Goal: Complete application form: Complete application form

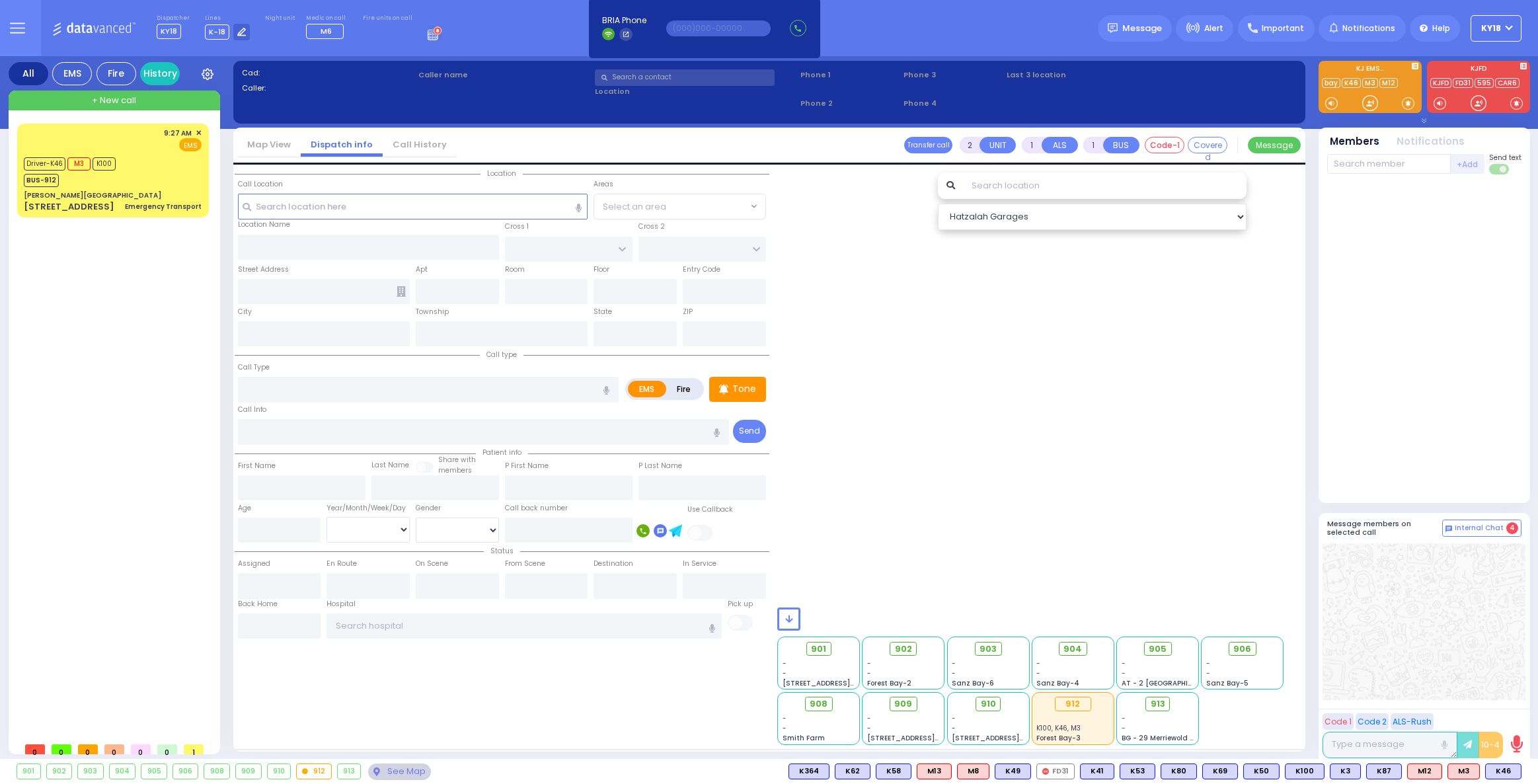
select select
radio input "true"
type input "[PERSON_NAME]"
select select
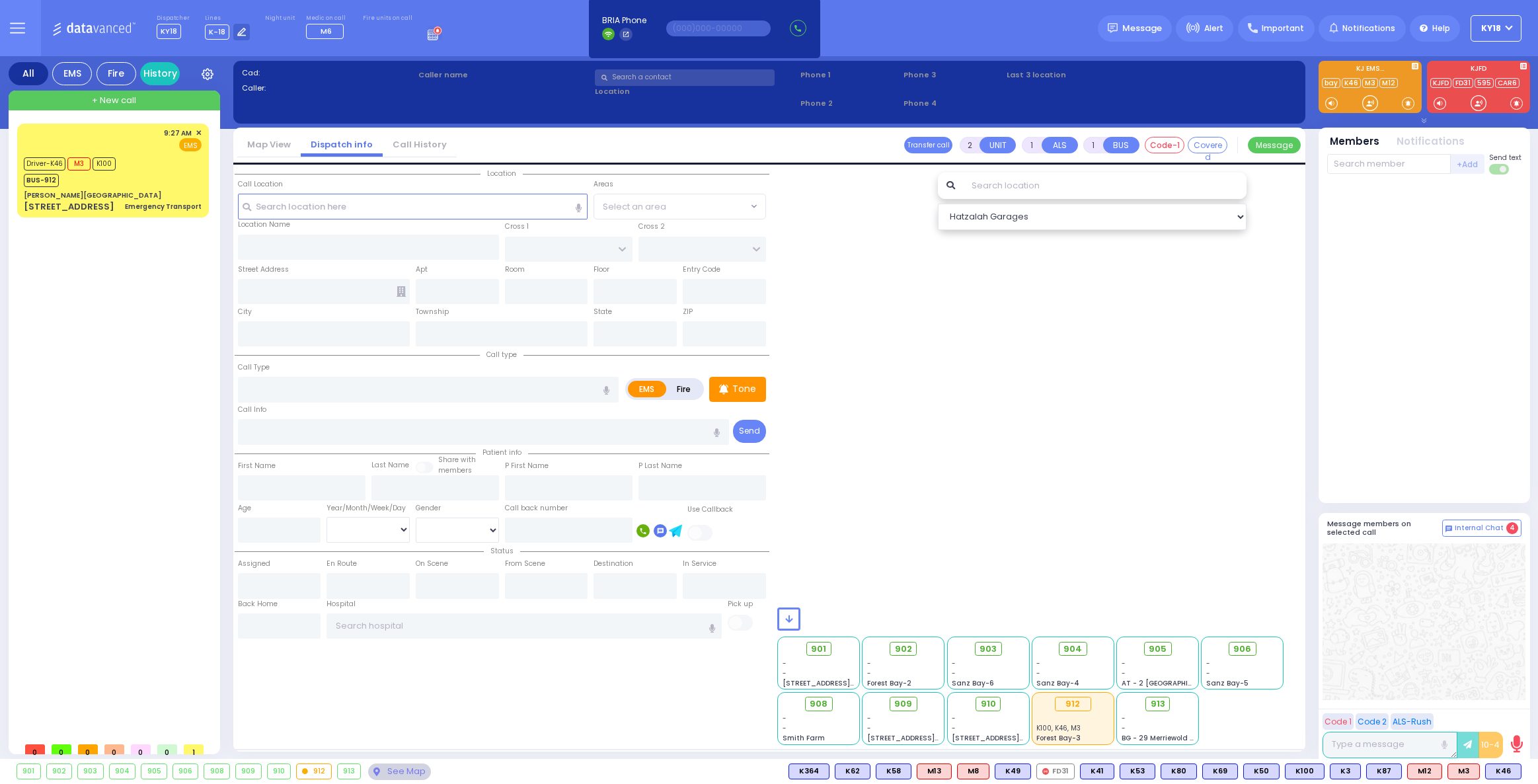
type input "09:48"
select select
radio input "true"
select select
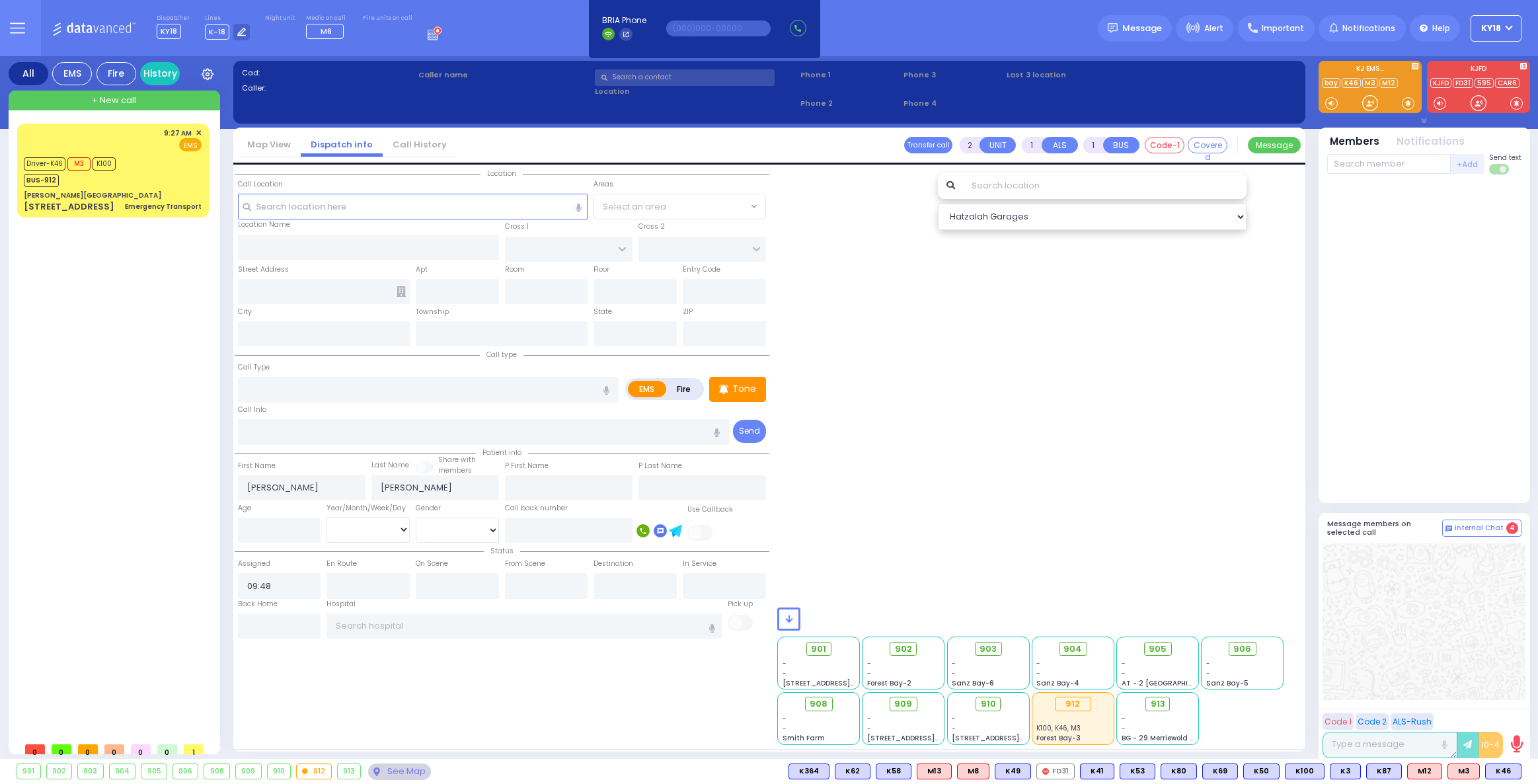
radio input "true"
select select
type input "[GEOGRAPHIC_DATA]"
type input "CHEVRON RD"
type input "[STREET_ADDRESS]"
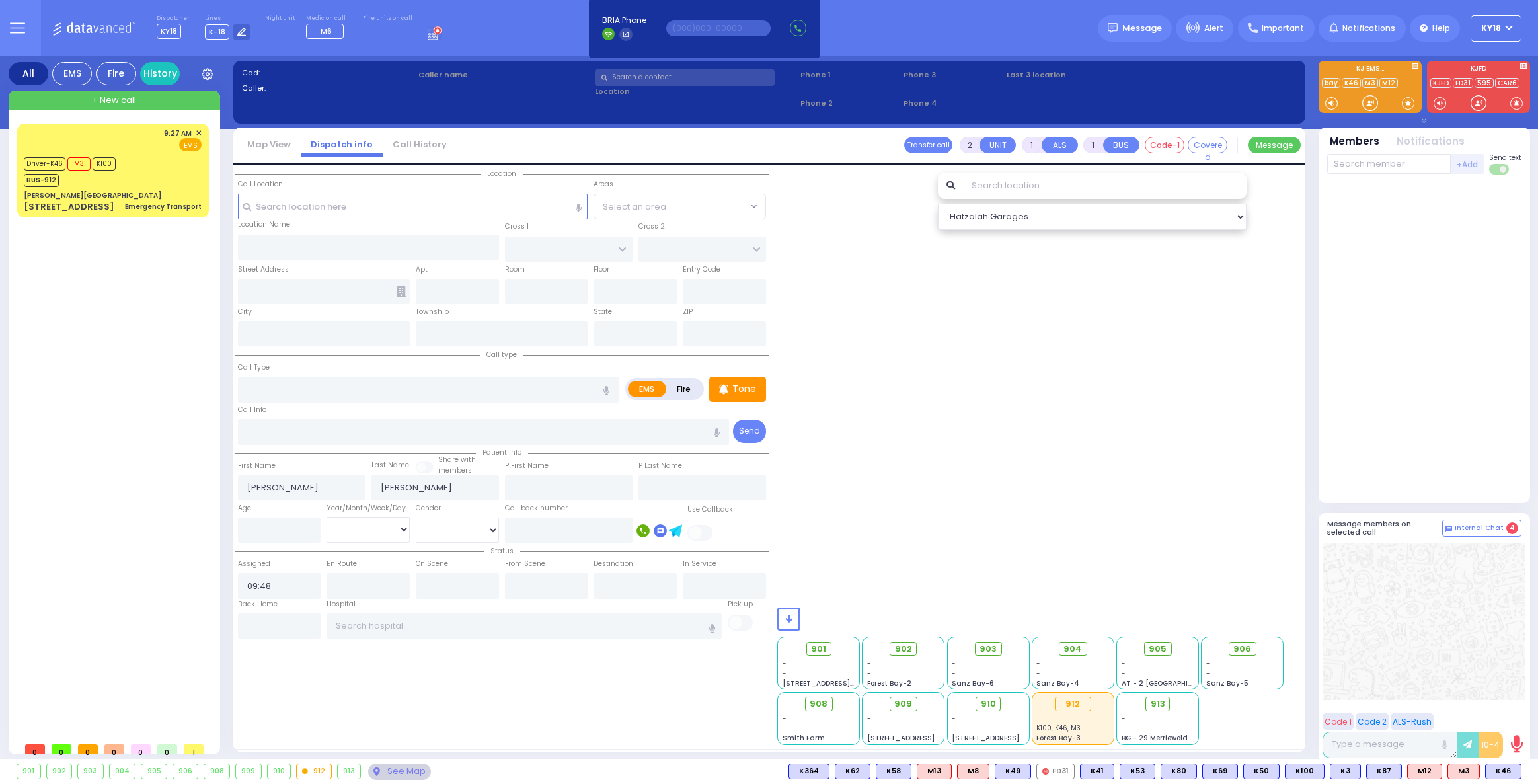
type input "202"
type input "[PERSON_NAME]"
type input "[US_STATE]"
type input "10950"
type input "difficulty breathing"
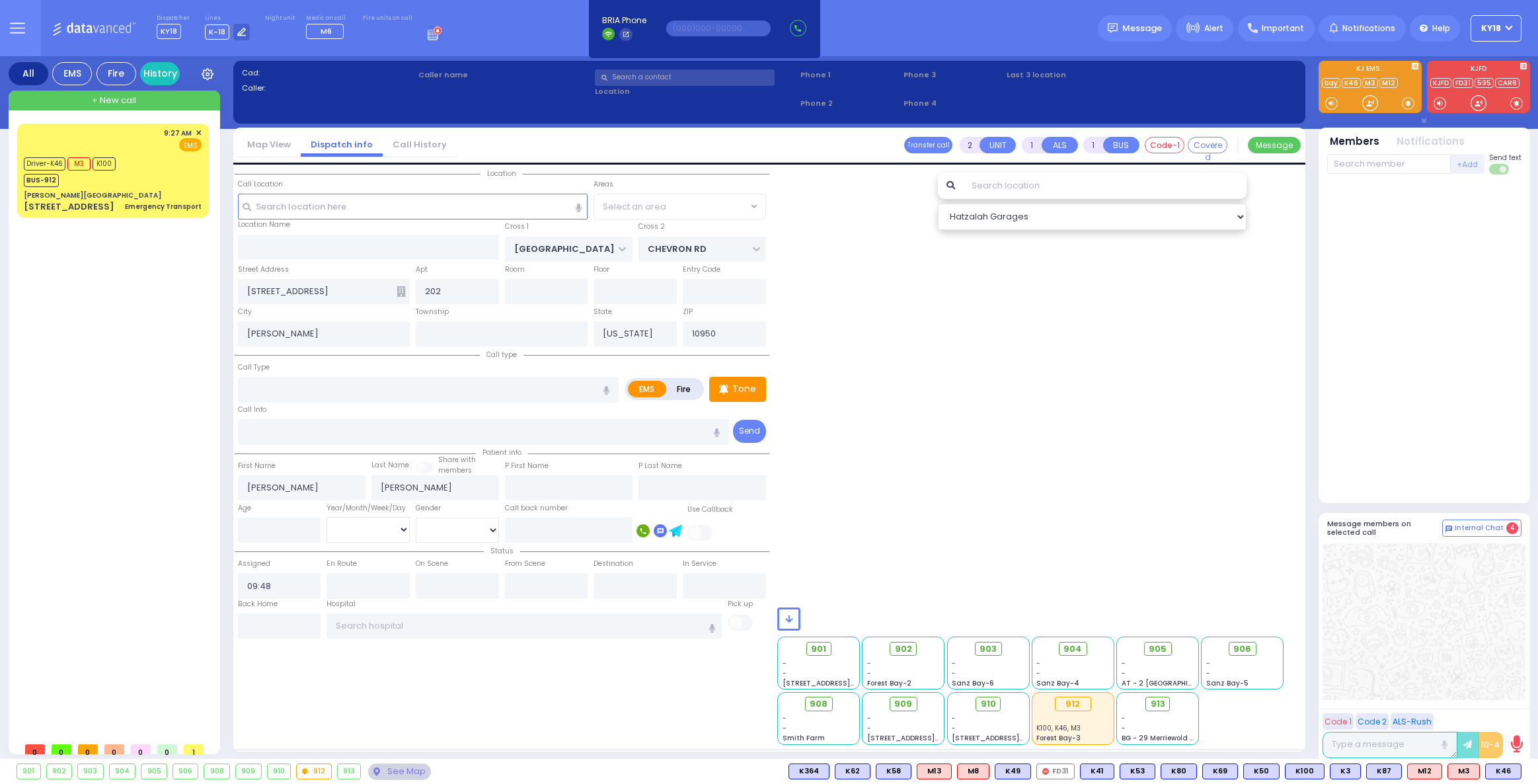
radio input "true"
select select
type input "0"
type input "[MEDICAL_DATA]"
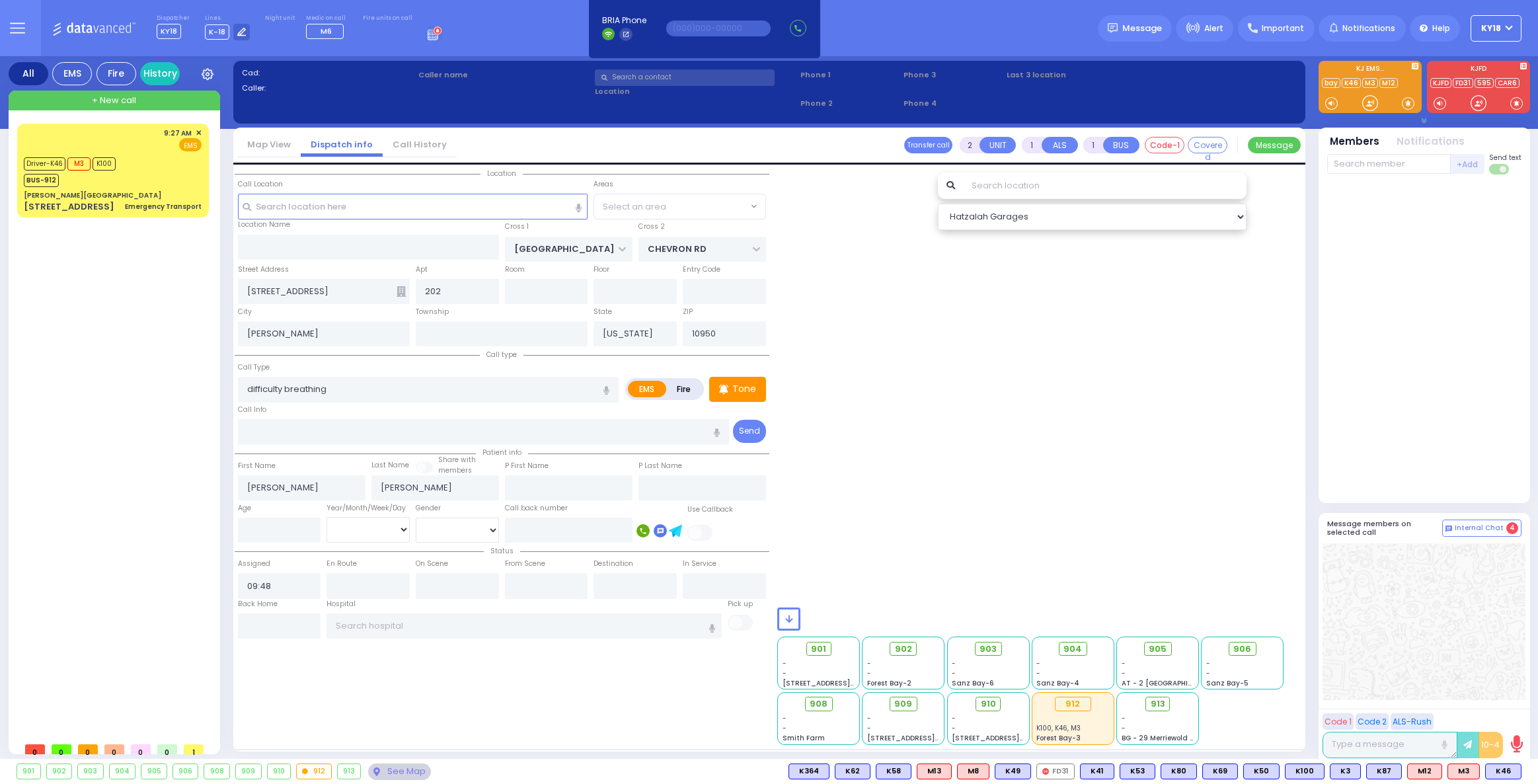
radio input "true"
select select
radio input "true"
type input "1"
select select
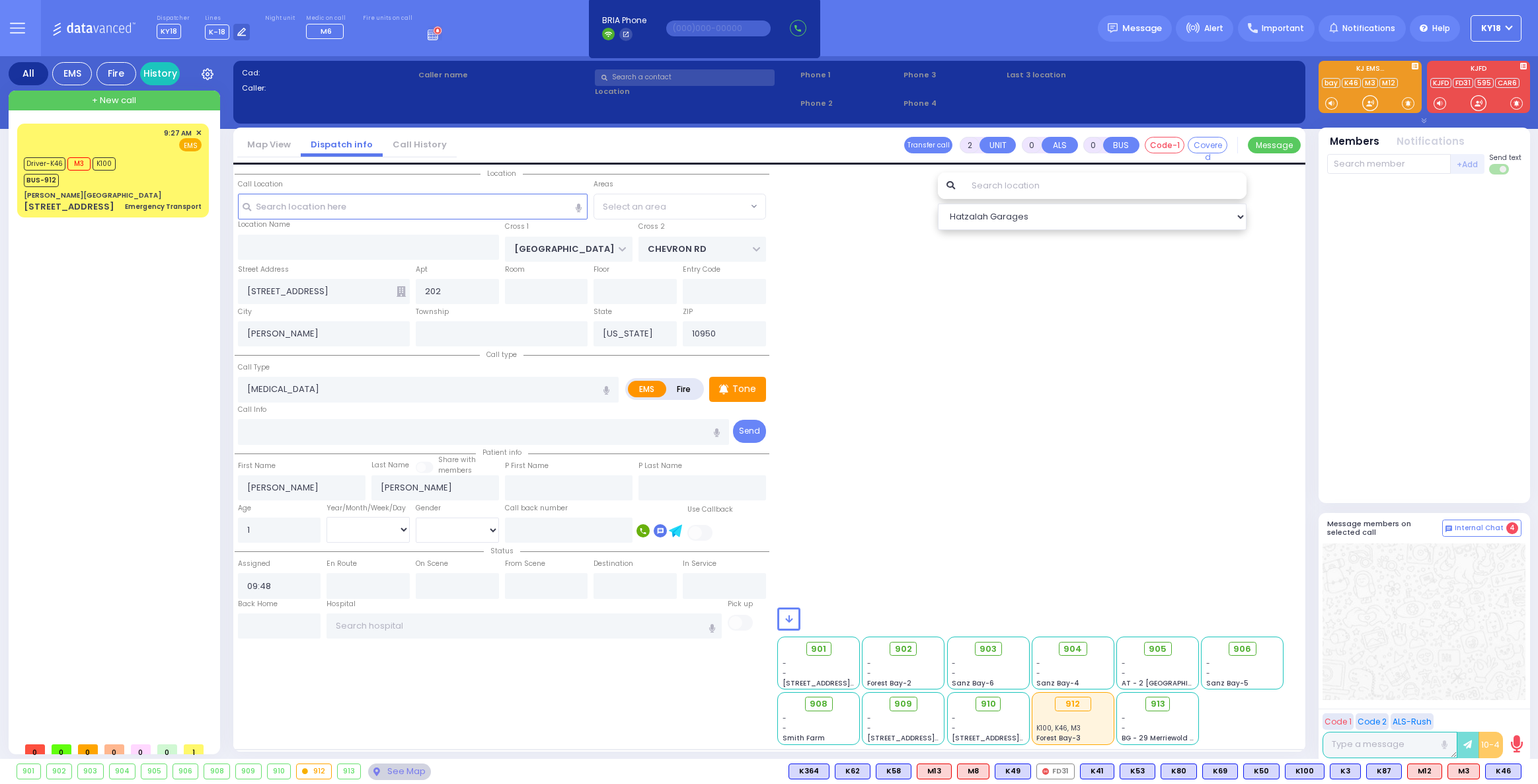
radio input "true"
select select "Year"
select select "SECTION 5"
select select "Hatzalah Garages"
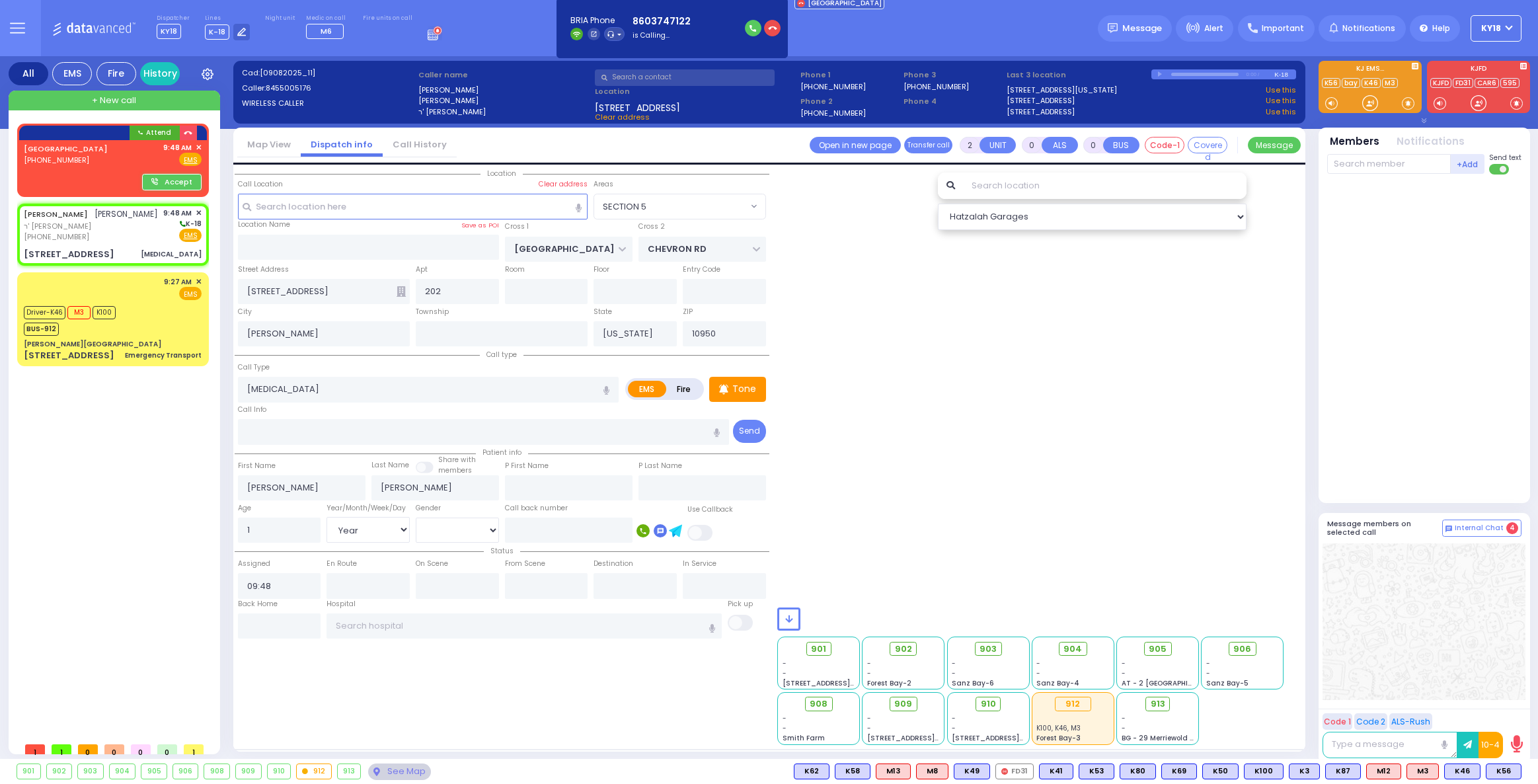
select select
radio input "true"
select select "Year"
radio input "true"
select select "Year"
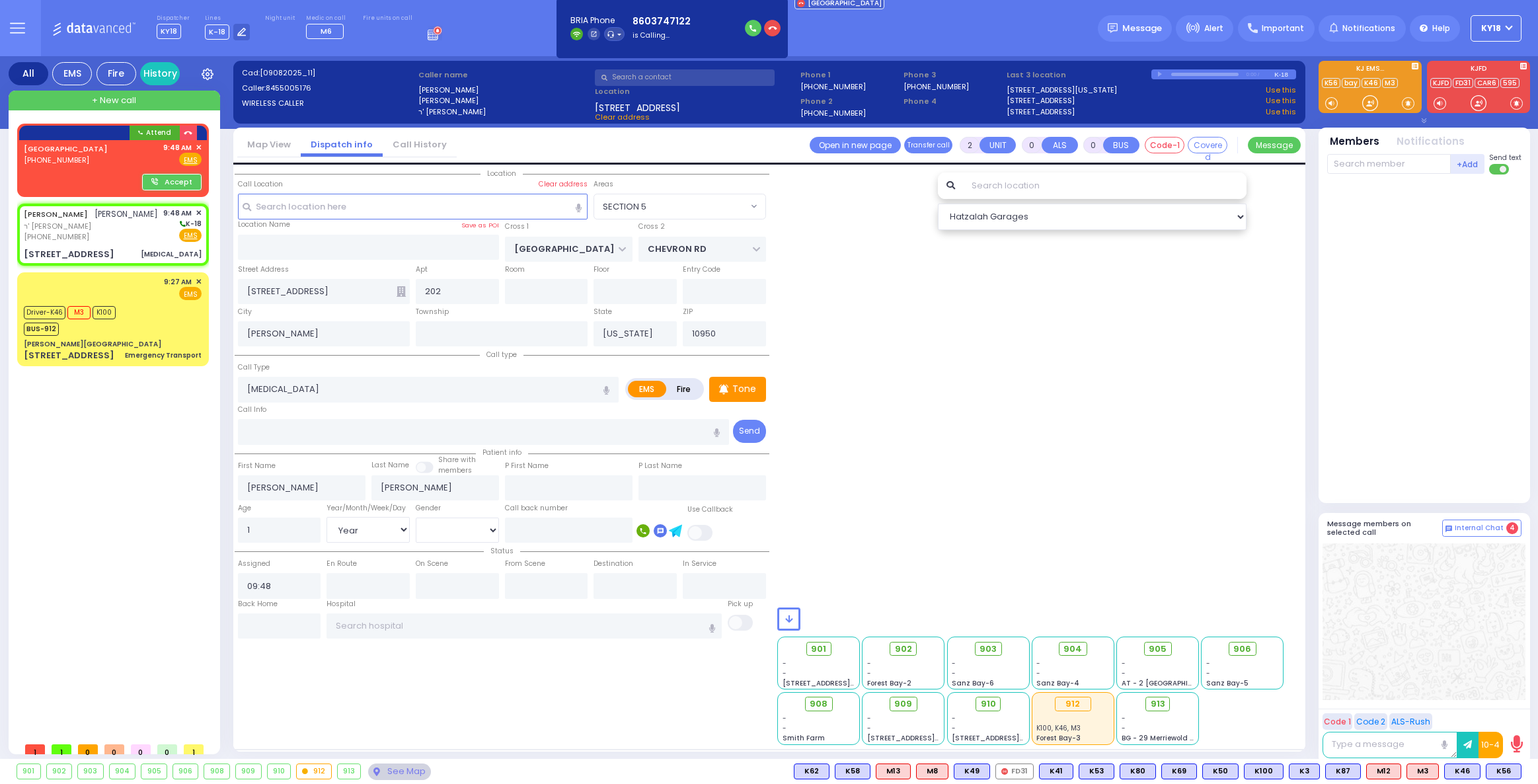
type input "09:49"
select select "SECTION 5"
select select "Hatzalah Garages"
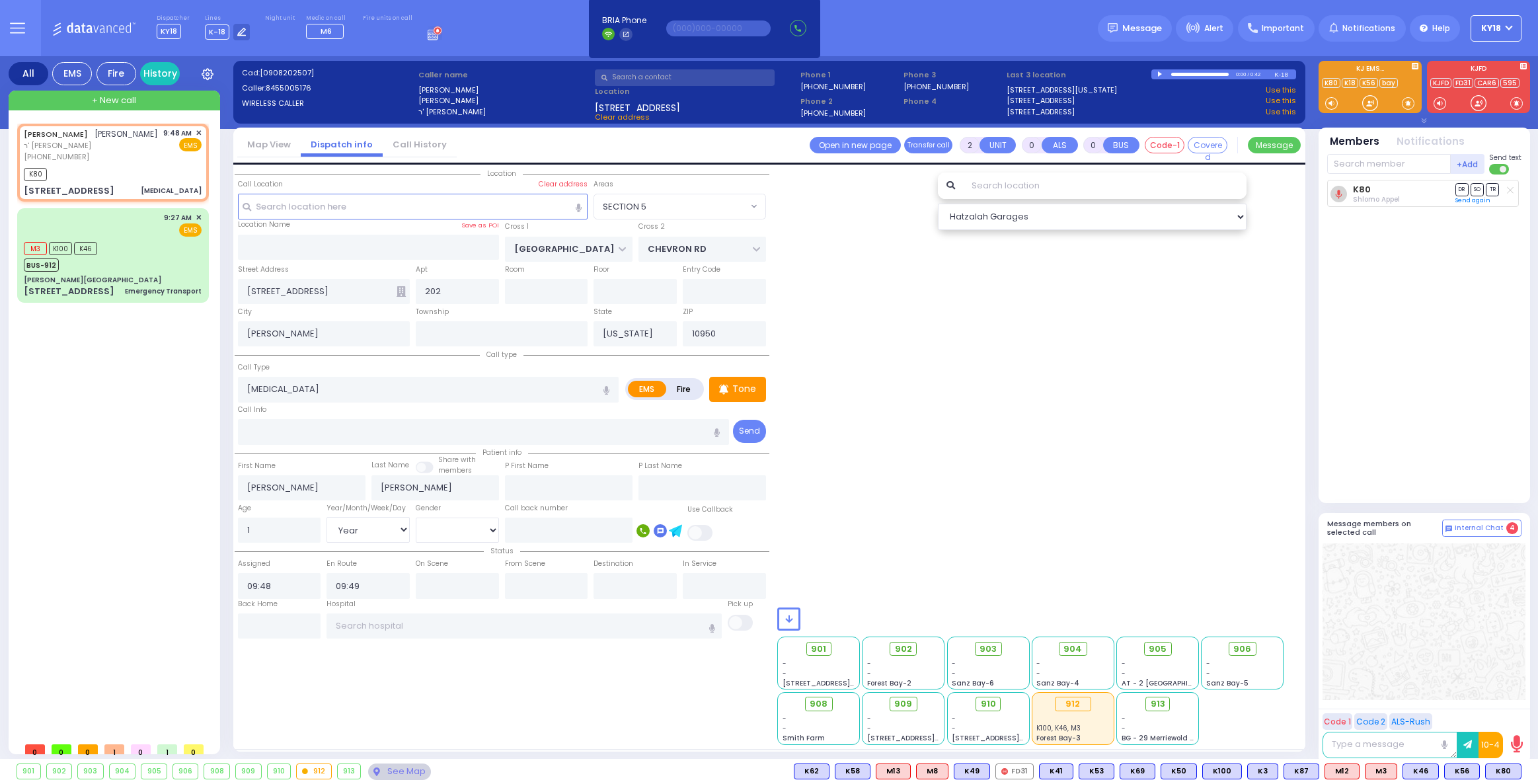
select select
radio input "true"
select select "Year"
select select "SECTION 5"
select select "Hatzalah Garages"
